Goal: Task Accomplishment & Management: Manage account settings

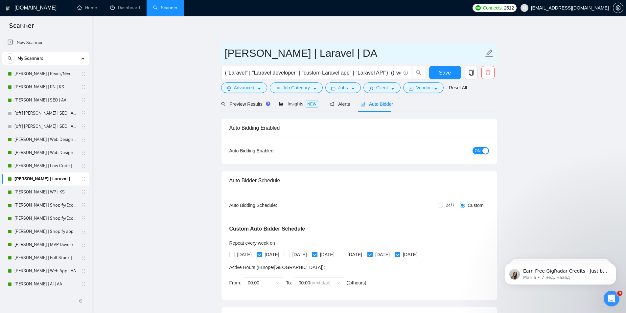
click at [488, 53] on icon "edit" at bounding box center [489, 53] width 8 height 8
type input "[PERSON_NAME] | Laravel | DA Tue-Thur-Weekend"
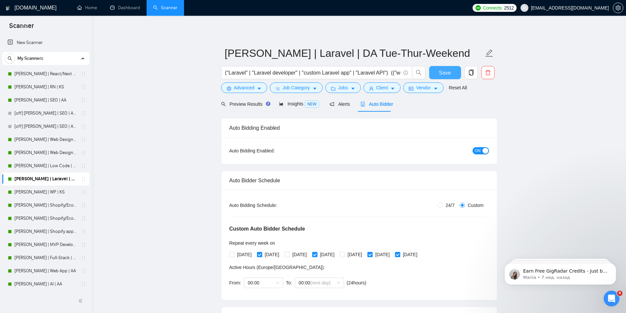
click at [438, 73] on button "Save" at bounding box center [445, 72] width 32 height 13
checkbox input "true"
click at [467, 74] on span "copy" at bounding box center [471, 73] width 12 height 6
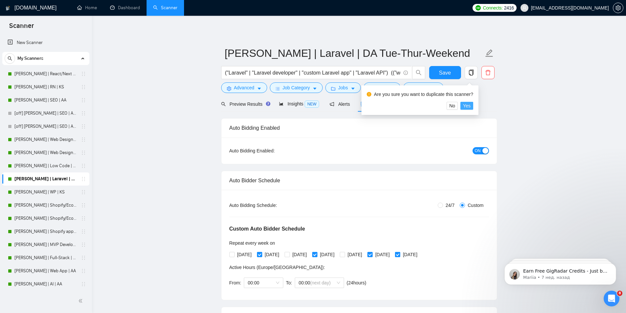
click at [465, 106] on span "Yes" at bounding box center [467, 105] width 8 height 7
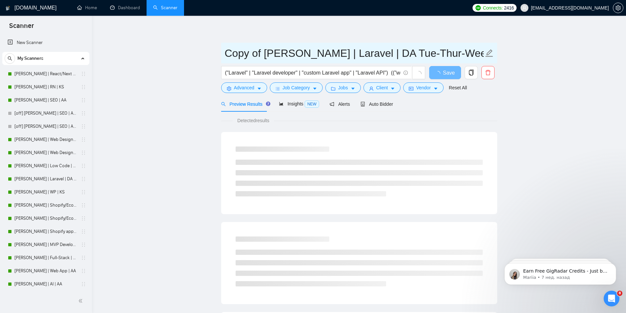
click at [243, 56] on input "Copy of Terry | Laravel | DA Tue-Thur-Weekend" at bounding box center [354, 53] width 259 height 16
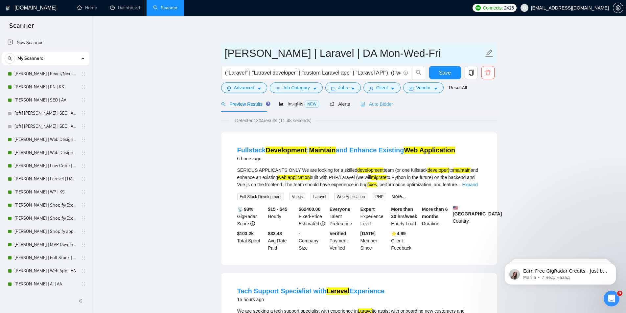
type input "[PERSON_NAME] | Laravel | DA Mon-Wed-Fri"
click at [375, 103] on span "Auto Bidder" at bounding box center [376, 104] width 33 height 5
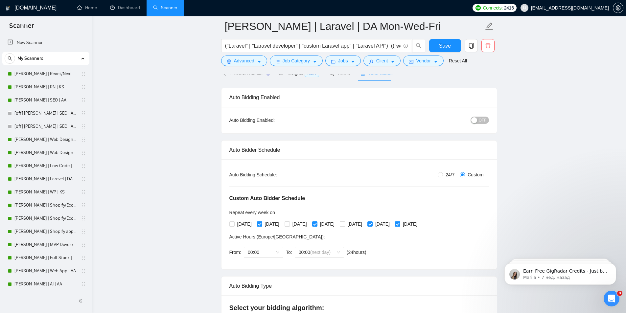
scroll to position [99, 0]
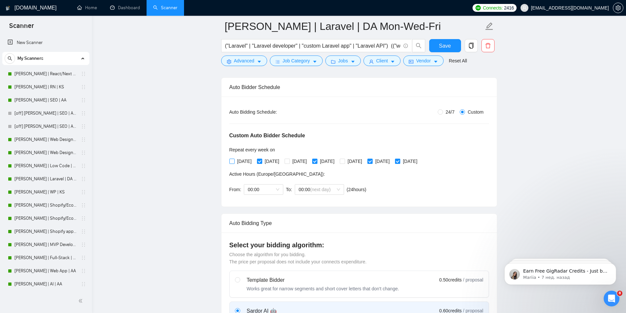
click at [237, 161] on span "[DATE]" at bounding box center [245, 161] width 20 height 7
click at [234, 161] on input "[DATE]" at bounding box center [231, 161] width 5 height 5
checkbox input "true"
click at [261, 159] on input "[DATE]" at bounding box center [259, 161] width 5 height 5
checkbox input "false"
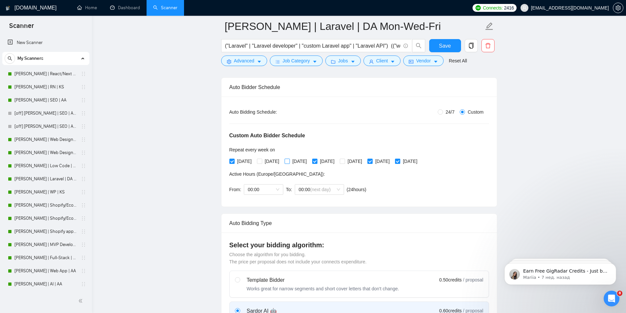
click at [289, 162] on input "Wednesday" at bounding box center [287, 161] width 5 height 5
checkbox input "true"
click at [317, 161] on input "Thursday" at bounding box center [314, 161] width 5 height 5
checkbox input "false"
click at [344, 161] on input "Friday" at bounding box center [342, 161] width 5 height 5
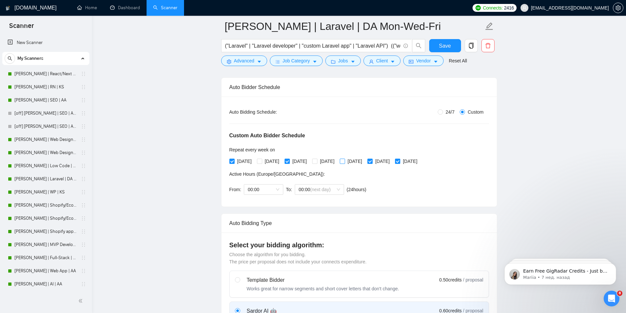
checkbox input "true"
click at [372, 162] on input "Saturday" at bounding box center [369, 161] width 5 height 5
checkbox input "false"
click at [420, 162] on span "Sunday" at bounding box center [410, 161] width 20 height 7
click at [400, 162] on input "Sunday" at bounding box center [397, 161] width 5 height 5
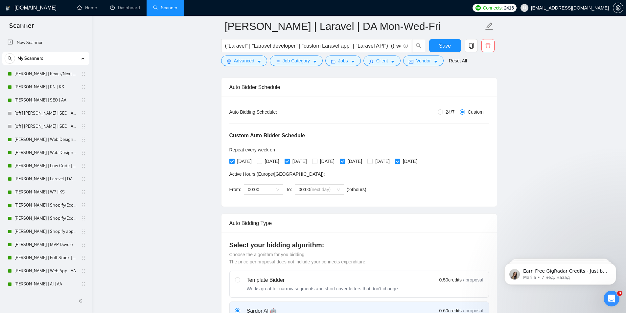
checkbox input "false"
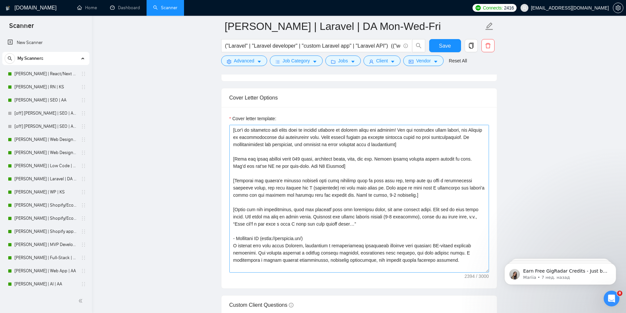
scroll to position [822, 0]
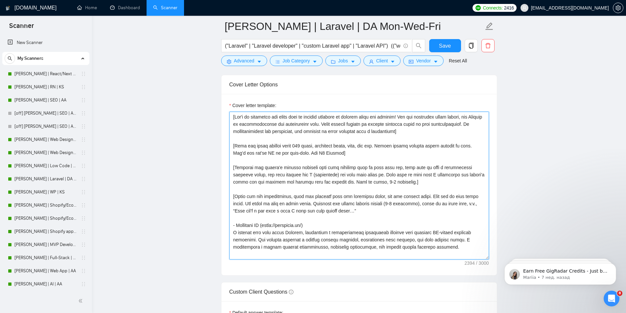
click at [449, 130] on textarea "Cover letter template:" at bounding box center [359, 186] width 260 height 148
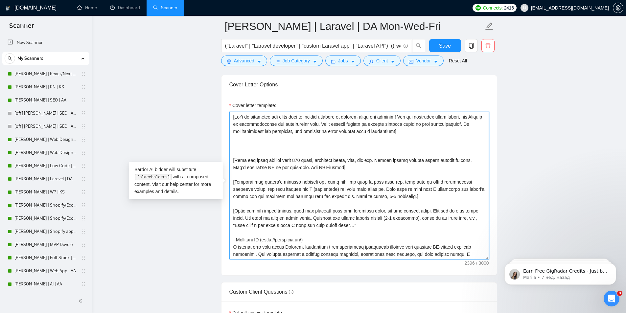
paste textarea "[Start with greeting, if client name is mentioned somewhere in the text, use it…"
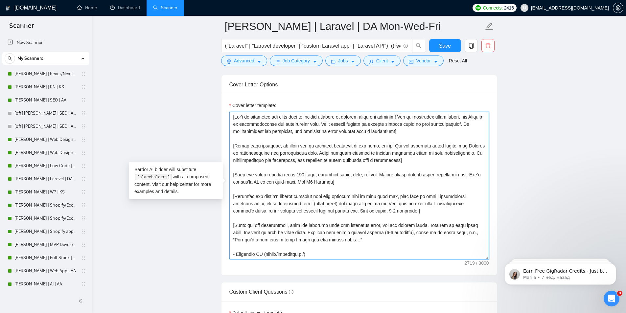
drag, startPoint x: 235, startPoint y: 145, endPoint x: 391, endPoint y: 147, distance: 156.4
click at [391, 147] on textarea "Cover letter template:" at bounding box center [359, 186] width 260 height 148
drag, startPoint x: 235, startPoint y: 115, endPoint x: 403, endPoint y: 119, distance: 168.3
click at [403, 119] on textarea "Cover letter template:" at bounding box center [359, 186] width 260 height 148
paste textarea "Start with greeting, if client name is mentioned somewhere in the text, use it!"
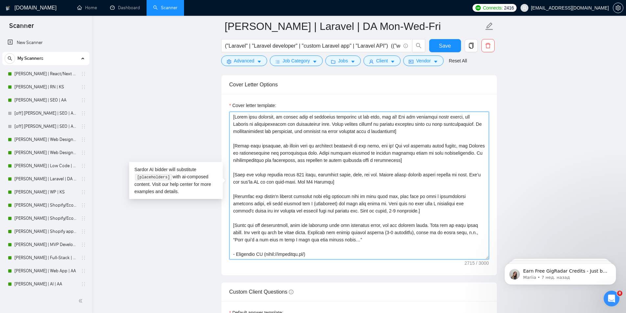
drag, startPoint x: 233, startPoint y: 144, endPoint x: 414, endPoint y: 161, distance: 181.5
click at [413, 159] on textarea "Cover letter template:" at bounding box center [359, 186] width 260 height 148
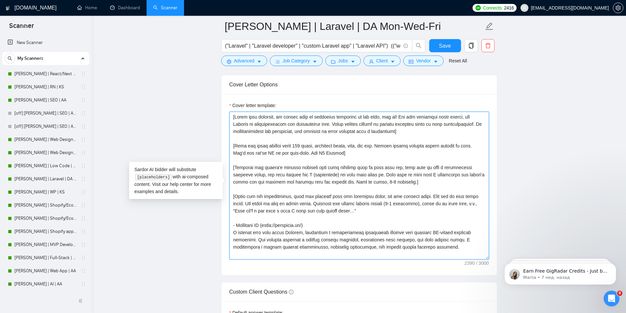
type textarea "[Start with greeting, if client name is mentioned somewhere in the text, use it…"
click at [183, 142] on main "Terry | Laravel | DA Mon-Wed-Fri ("Laravel" | "Laravel developer" | "custom Lar…" at bounding box center [359, 160] width 513 height 1910
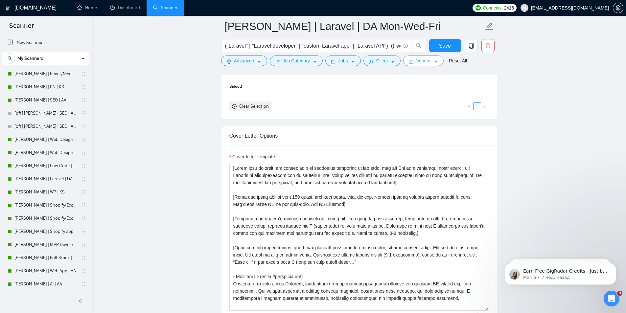
scroll to position [756, 0]
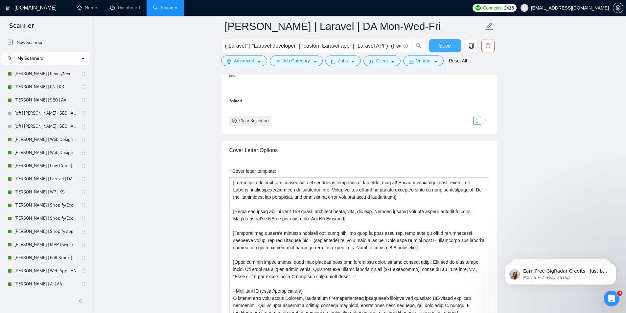
click at [442, 43] on span "Save" at bounding box center [445, 46] width 12 height 8
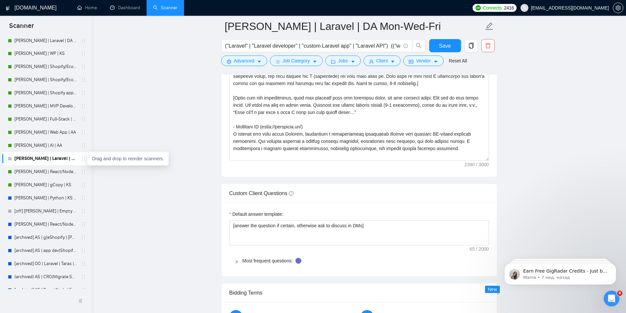
scroll to position [131, 0]
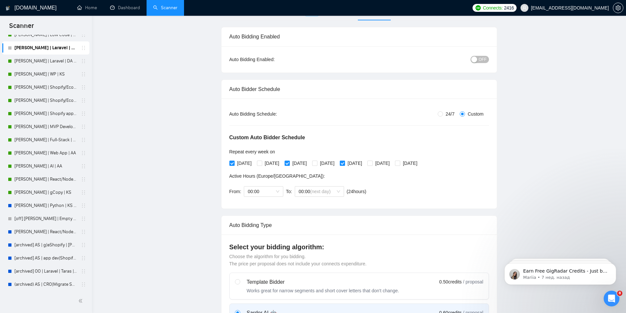
scroll to position [0, 0]
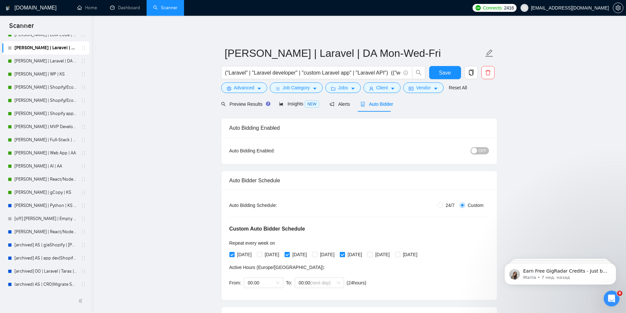
click at [478, 151] on button "OFF" at bounding box center [480, 150] width 18 height 7
click at [449, 73] on span "Save" at bounding box center [445, 73] width 12 height 8
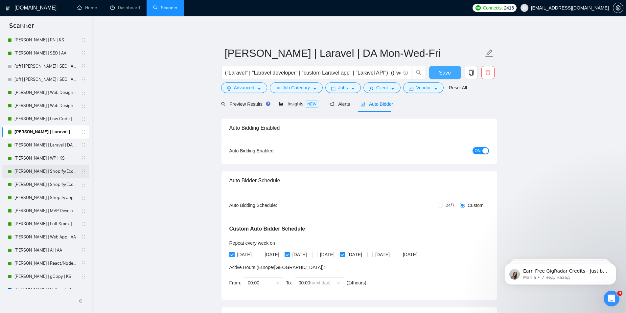
scroll to position [33, 0]
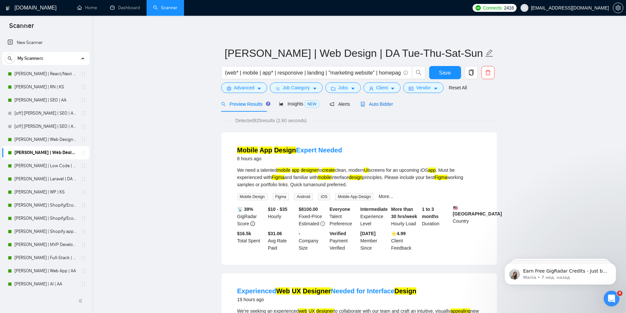
click at [374, 105] on span "Auto Bidder" at bounding box center [376, 104] width 33 height 5
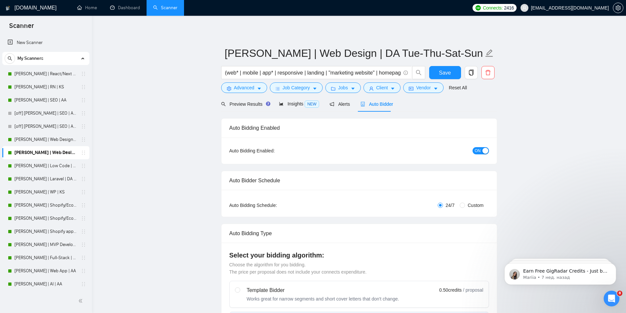
radio input "false"
radio input "true"
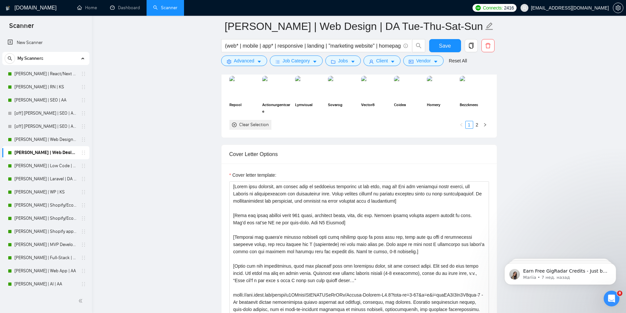
scroll to position [789, 0]
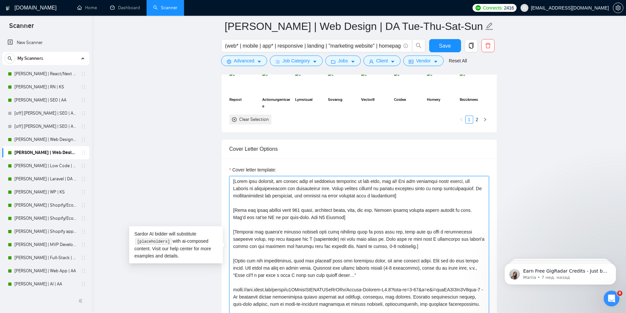
drag, startPoint x: 231, startPoint y: 181, endPoint x: 412, endPoint y: 198, distance: 181.8
click at [412, 198] on textarea "Cover letter template:" at bounding box center [359, 250] width 260 height 148
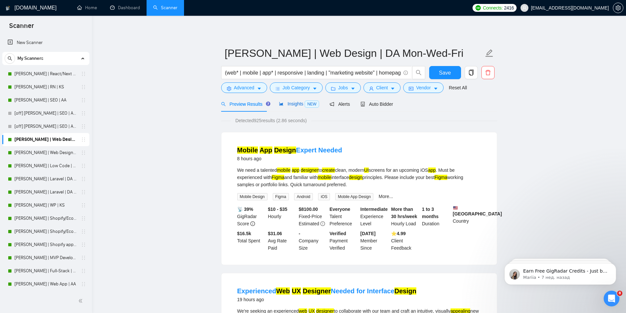
click at [298, 106] on span "Insights NEW" at bounding box center [299, 103] width 40 height 5
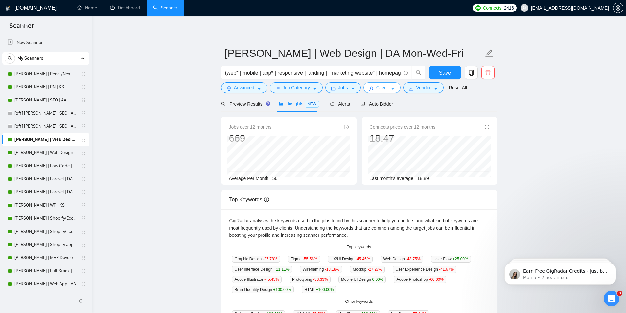
click at [390, 87] on icon "caret-down" at bounding box center [392, 88] width 5 height 5
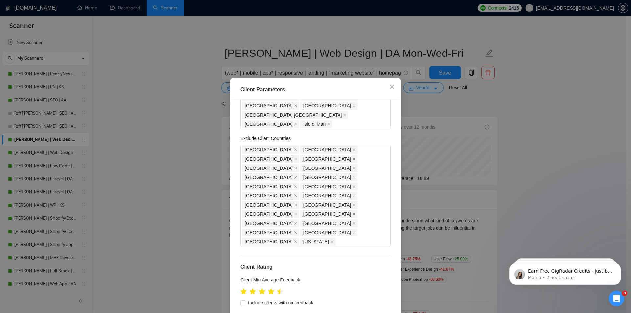
scroll to position [164, 0]
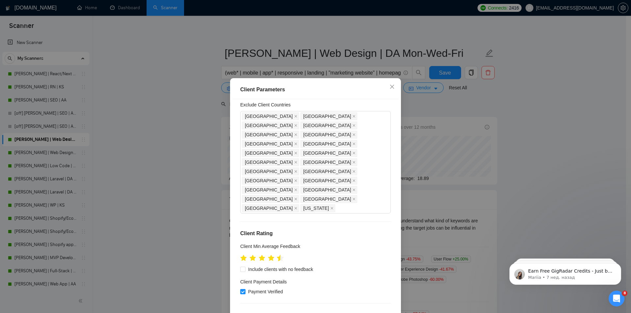
click at [277, 255] on icon "star" at bounding box center [280, 258] width 7 height 7
click at [271, 255] on icon "star" at bounding box center [271, 258] width 7 height 7
click at [247, 266] on span "Include clients with no feedback" at bounding box center [280, 269] width 70 height 7
click at [245, 267] on input "Include clients with no feedback" at bounding box center [242, 269] width 5 height 5
checkbox input "true"
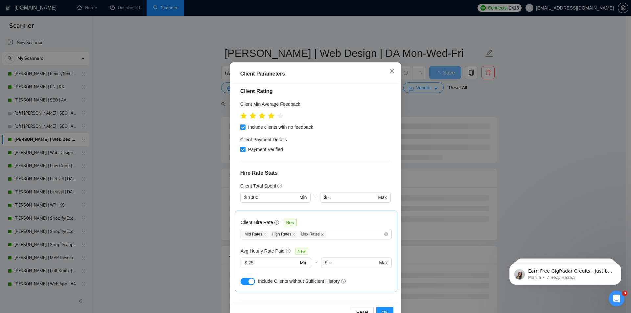
scroll to position [35, 0]
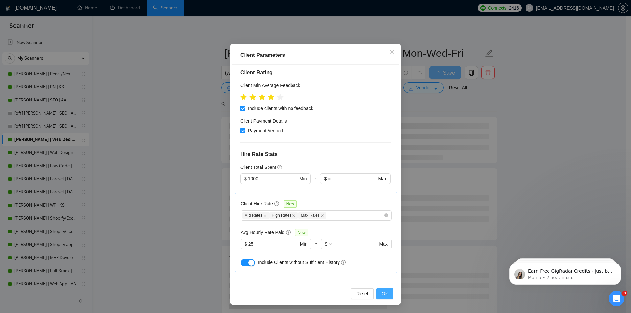
click at [382, 294] on span "OK" at bounding box center [385, 293] width 7 height 7
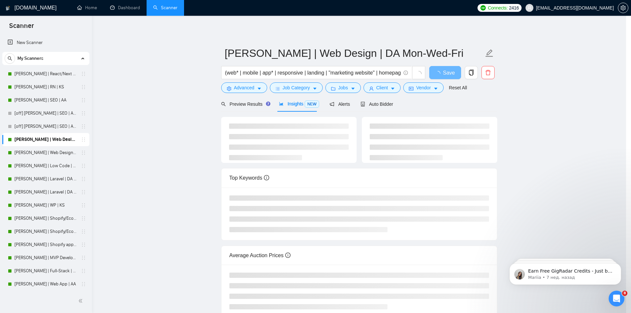
scroll to position [0, 0]
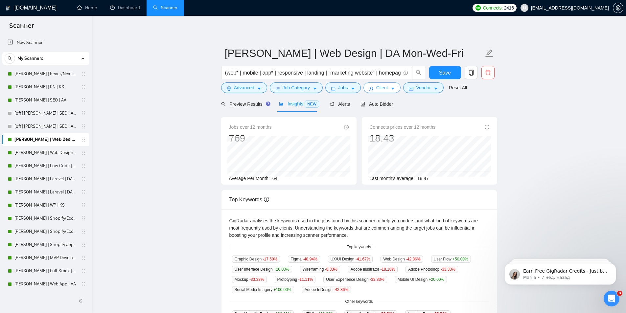
click at [381, 87] on span "Client" at bounding box center [382, 87] width 12 height 7
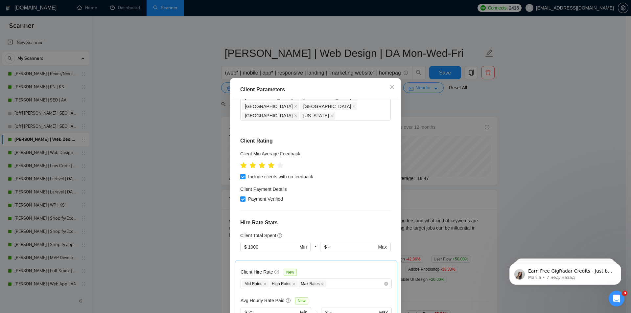
scroll to position [258, 0]
click at [271, 308] on input "25" at bounding box center [273, 311] width 50 height 7
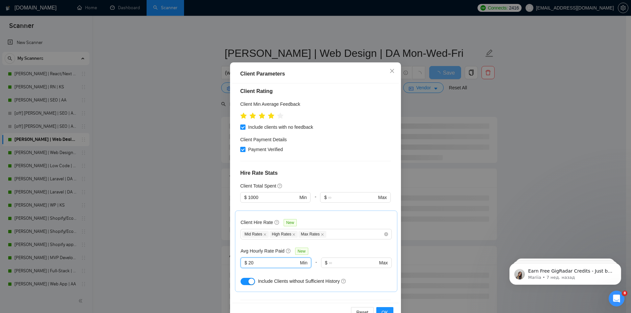
scroll to position [35, 0]
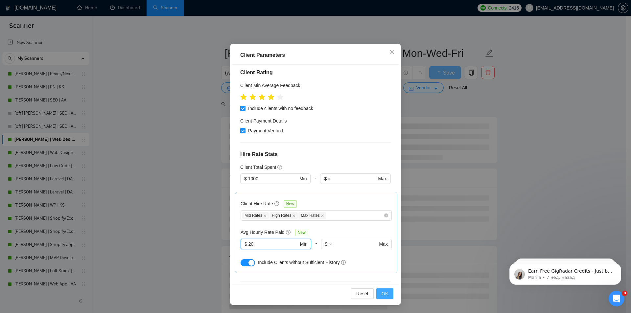
type input "20"
click at [386, 294] on button "OK" at bounding box center [384, 294] width 17 height 11
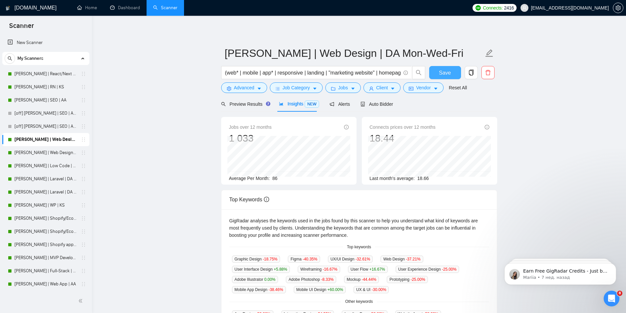
click at [438, 73] on button "Save" at bounding box center [445, 72] width 32 height 13
click at [42, 152] on link "[PERSON_NAME] | Web Design | DA Tue-Thu-Sat-Sun" at bounding box center [45, 152] width 62 height 13
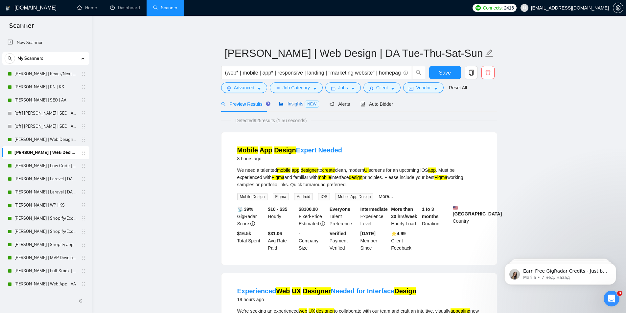
click at [286, 102] on span "Insights NEW" at bounding box center [299, 103] width 40 height 5
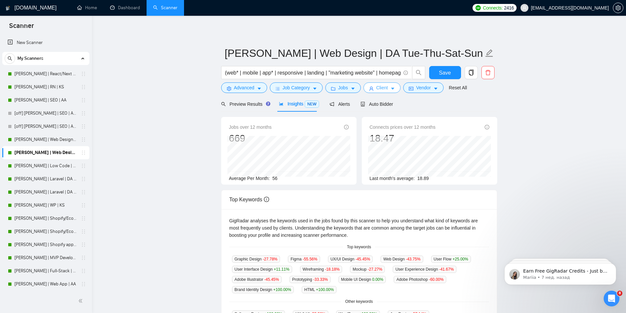
click at [380, 89] on span "Client" at bounding box center [382, 87] width 12 height 7
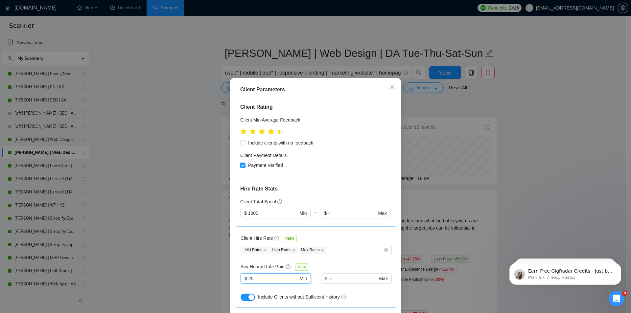
click at [266, 275] on input "25" at bounding box center [273, 278] width 50 height 7
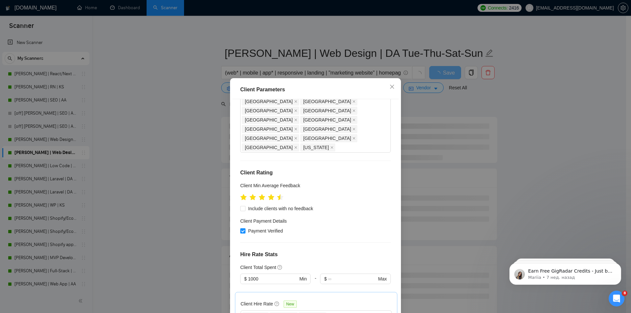
scroll to position [159, 0]
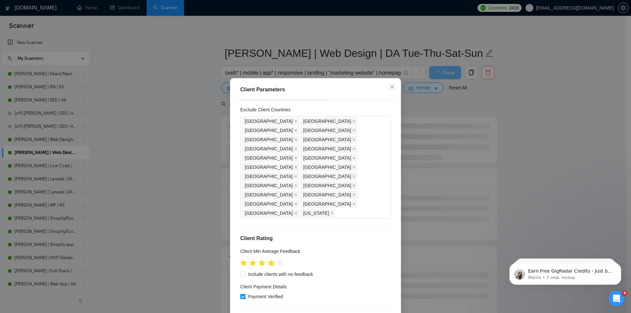
type input "20"
click at [269, 260] on icon "star" at bounding box center [271, 263] width 7 height 7
click at [240, 272] on input "Include clients with no feedback" at bounding box center [242, 274] width 5 height 5
checkbox input "true"
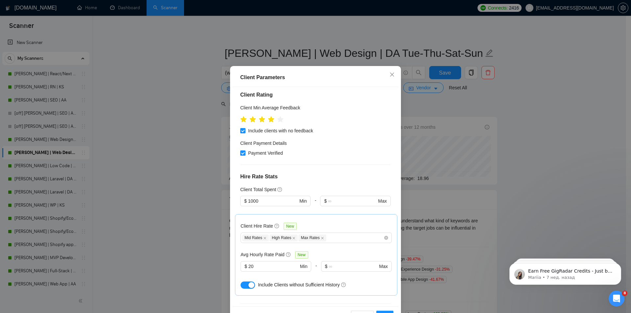
scroll to position [35, 0]
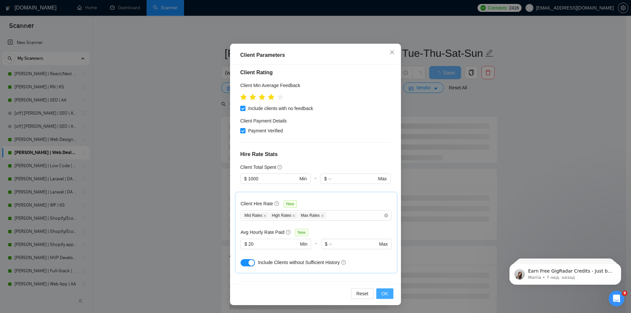
click at [385, 296] on span "OK" at bounding box center [385, 293] width 7 height 7
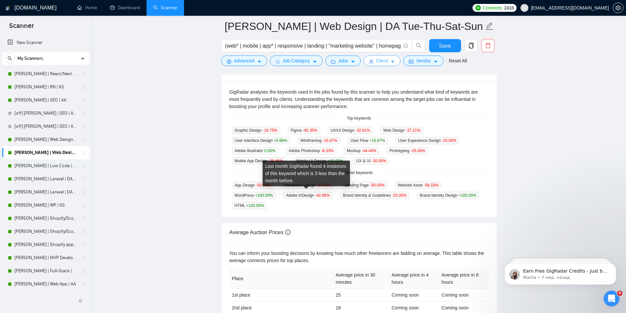
scroll to position [66, 0]
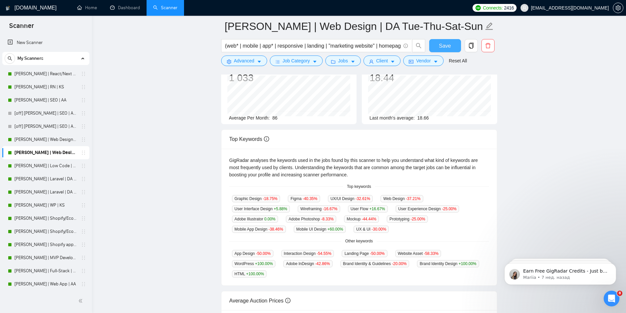
click at [441, 46] on span "Save" at bounding box center [445, 46] width 12 height 8
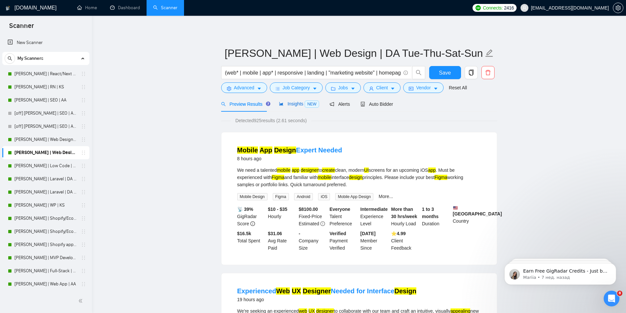
click at [285, 105] on span "Insights NEW" at bounding box center [299, 103] width 40 height 5
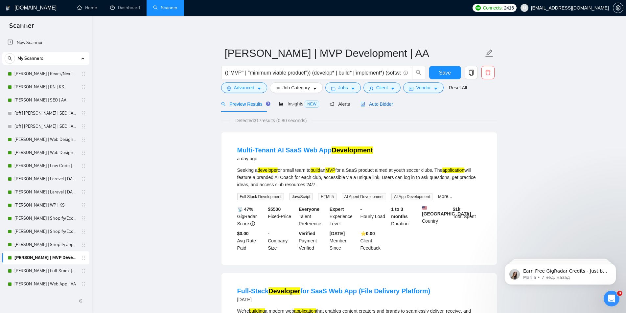
click at [387, 102] on span "Auto Bidder" at bounding box center [376, 104] width 33 height 5
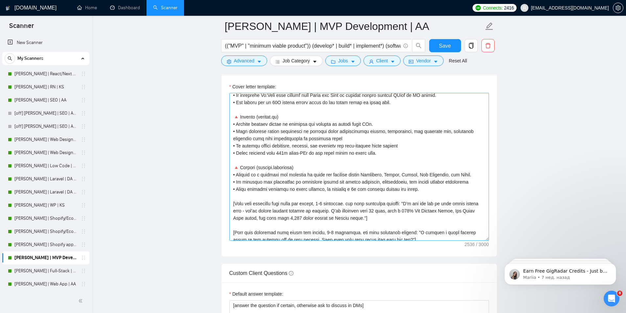
scroll to position [108, 0]
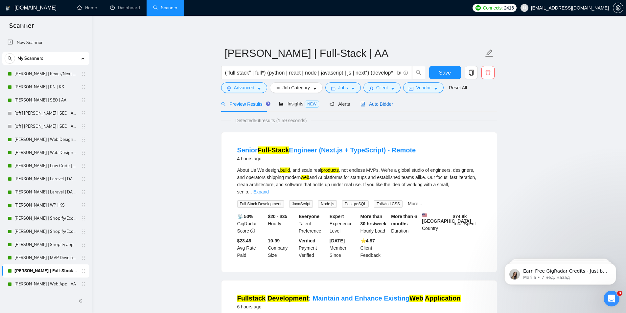
click at [383, 105] on span "Auto Bidder" at bounding box center [376, 104] width 33 height 5
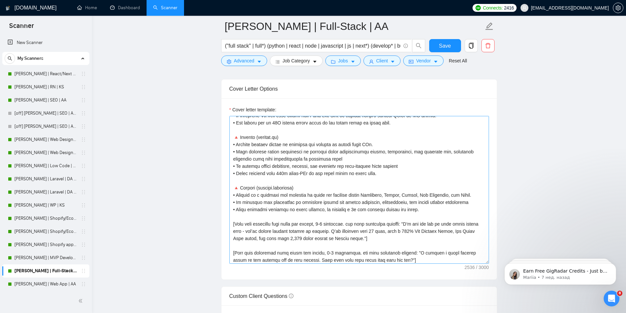
scroll to position [108, 0]
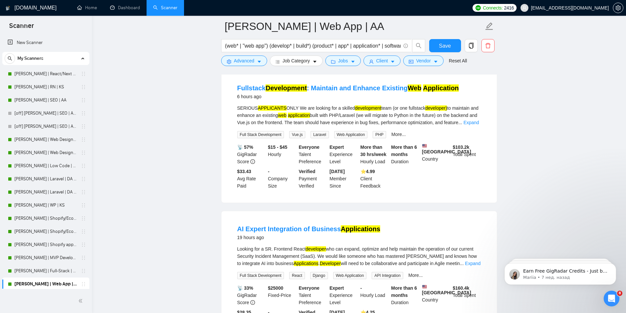
scroll to position [33, 0]
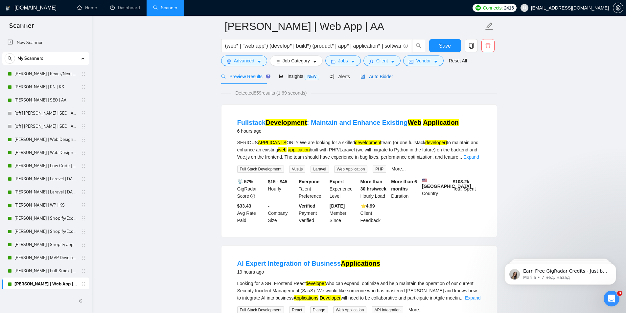
click at [380, 75] on span "Auto Bidder" at bounding box center [376, 76] width 33 height 5
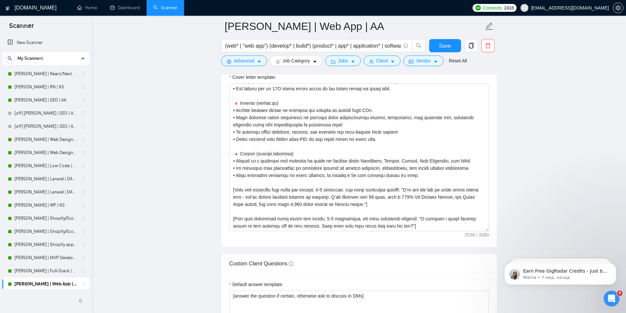
scroll to position [854, 0]
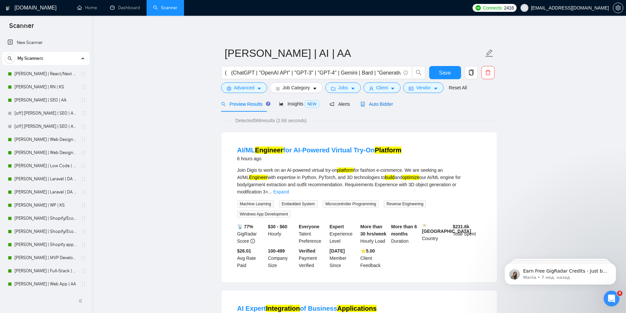
click at [383, 103] on span "Auto Bidder" at bounding box center [376, 104] width 33 height 5
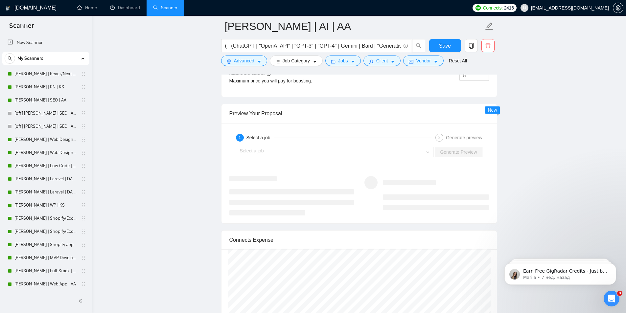
scroll to position [1282, 0]
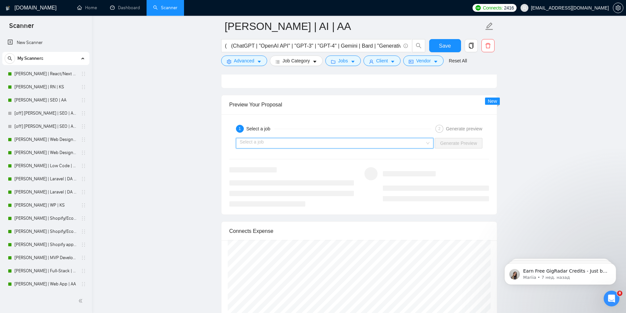
click at [352, 140] on input "search" at bounding box center [332, 143] width 185 height 10
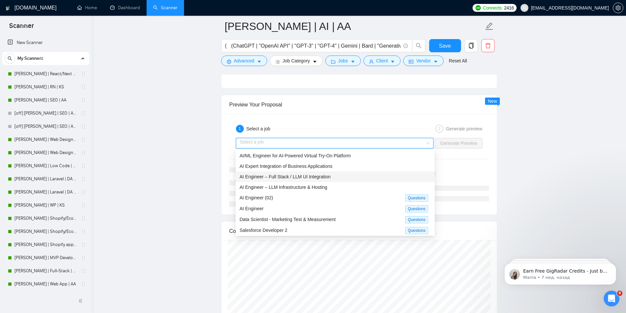
click at [312, 176] on span "AI Engineer – Full Stack / LLM UI Integration" at bounding box center [285, 176] width 91 height 5
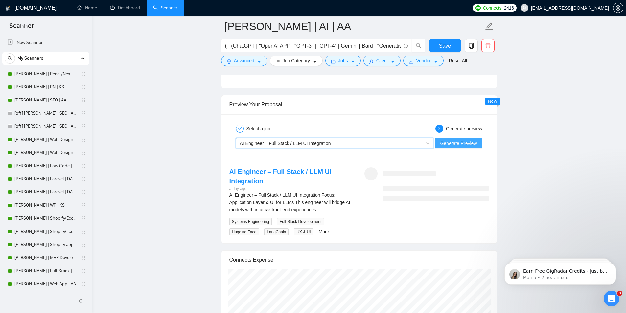
click at [450, 143] on span "Generate Preview" at bounding box center [458, 143] width 37 height 7
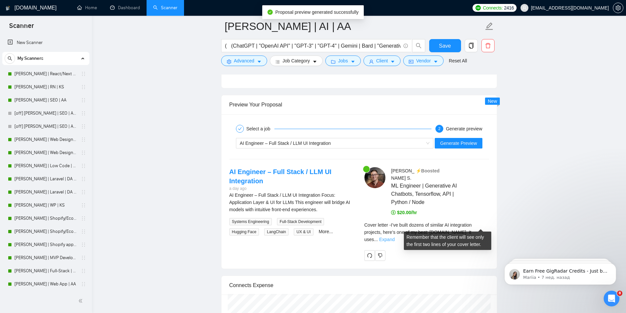
click at [395, 237] on link "Expand" at bounding box center [386, 239] width 15 height 5
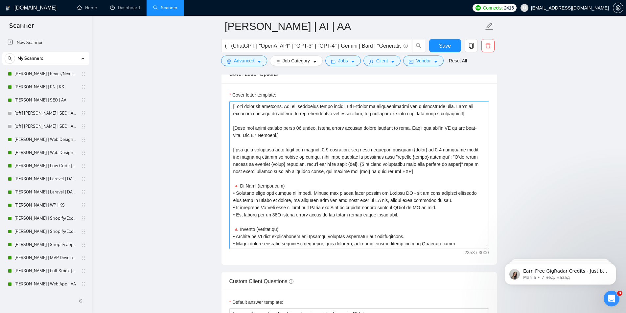
scroll to position [756, 0]
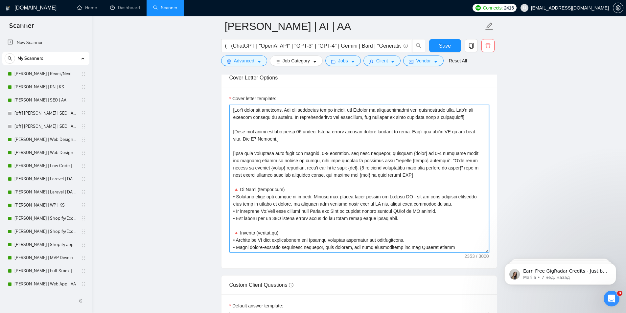
click at [296, 133] on textarea "Cover letter template:" at bounding box center [359, 179] width 260 height 148
